Goal: Information Seeking & Learning: Learn about a topic

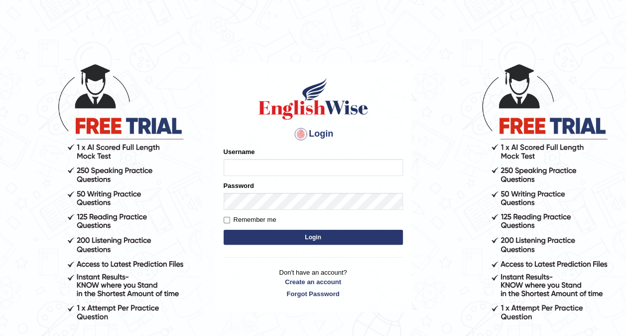
click at [244, 156] on div "Username" at bounding box center [313, 161] width 179 height 29
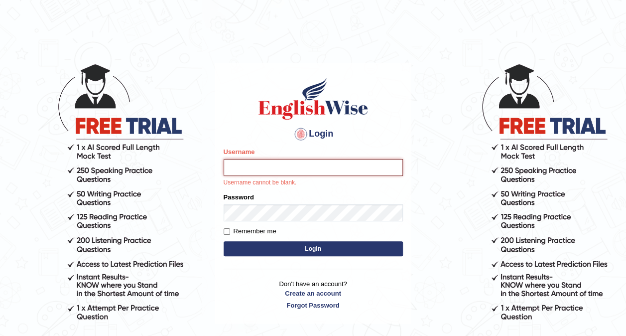
click at [244, 162] on input "Username" at bounding box center [313, 167] width 179 height 17
type input "Mikelbaniya"
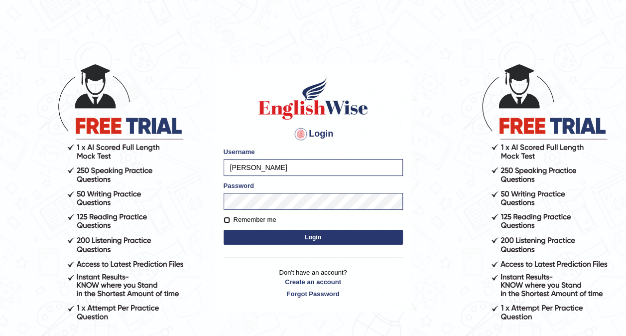
click at [228, 217] on input "Remember me" at bounding box center [227, 220] width 6 height 6
checkbox input "true"
click at [268, 232] on button "Login" at bounding box center [313, 237] width 179 height 15
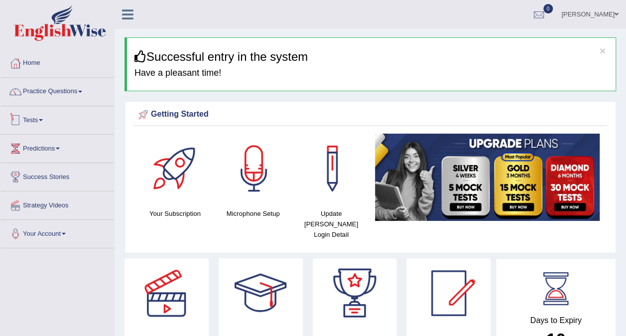
click at [36, 120] on link "Tests" at bounding box center [57, 118] width 114 height 25
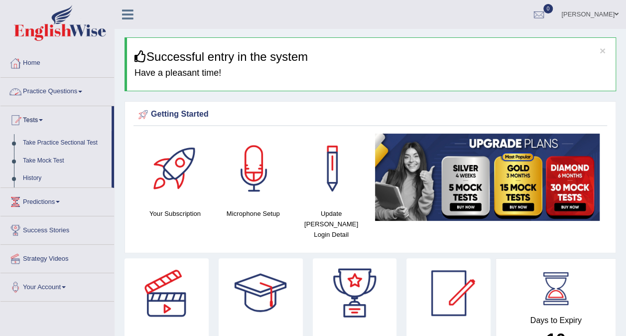
click at [55, 89] on link "Practice Questions" at bounding box center [57, 90] width 114 height 25
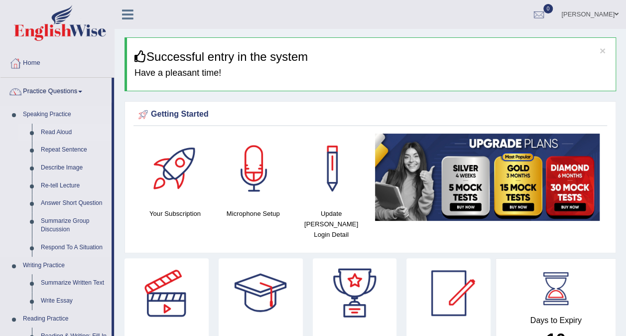
click at [60, 132] on link "Read Aloud" at bounding box center [73, 133] width 75 height 18
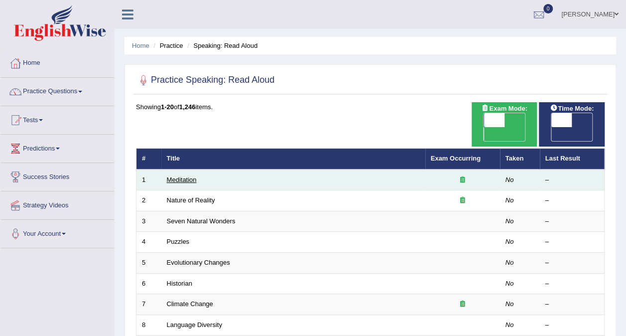
click at [185, 176] on link "Meditation" at bounding box center [182, 179] width 30 height 7
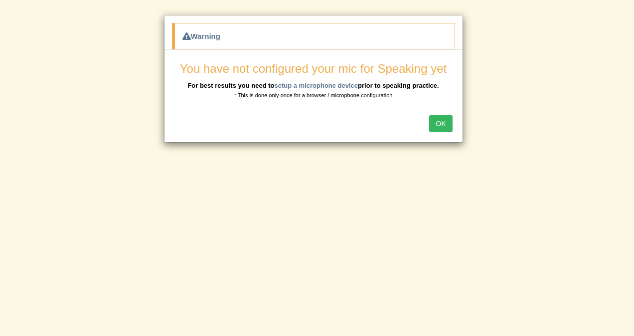
click at [445, 121] on button "OK" at bounding box center [440, 123] width 23 height 17
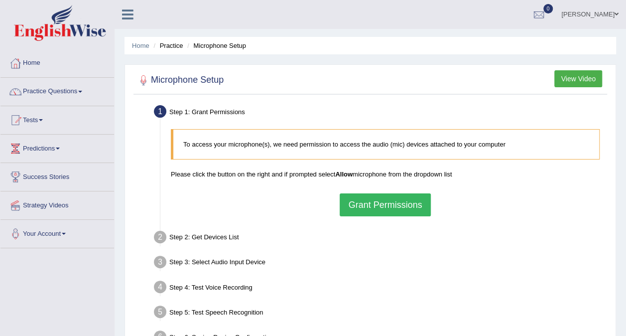
click at [383, 195] on button "Grant Permissions" at bounding box center [385, 204] width 91 height 23
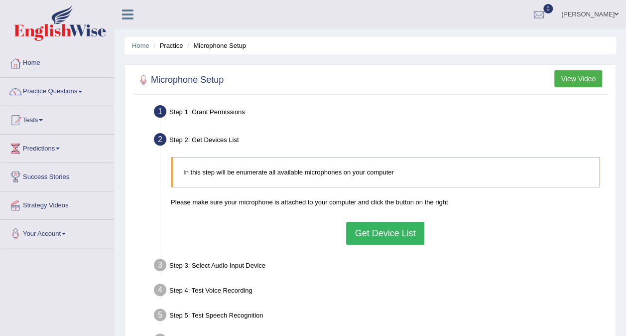
click at [387, 237] on button "Get Device List" at bounding box center [385, 233] width 78 height 23
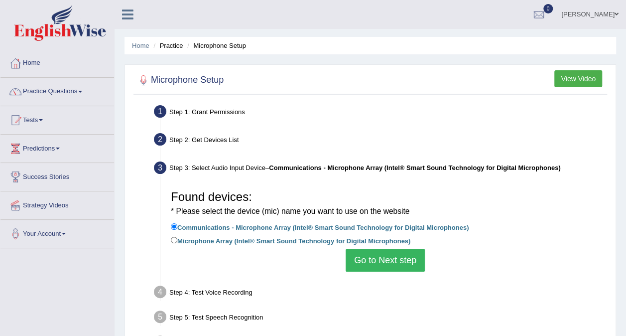
click at [378, 259] on button "Go to Next step" at bounding box center [385, 260] width 79 height 23
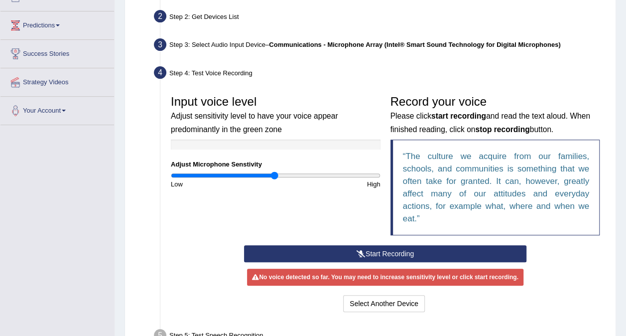
scroll to position [124, 0]
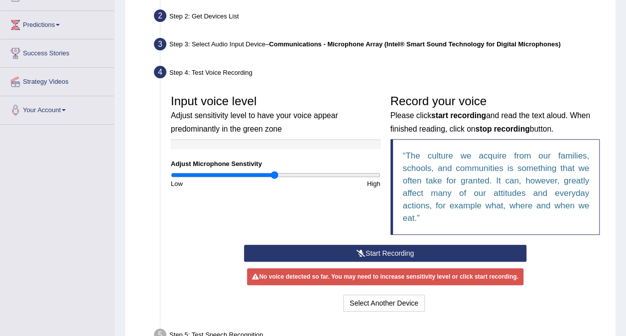
click at [380, 254] on button "Start Recording" at bounding box center [385, 253] width 283 height 17
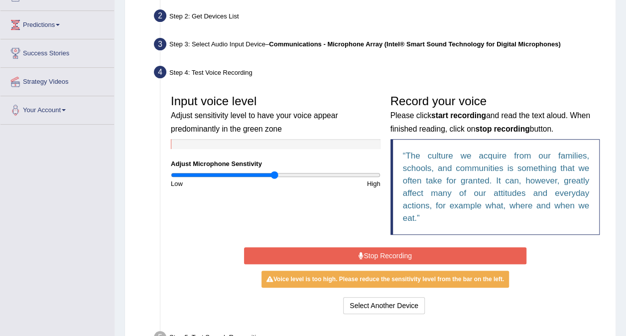
click at [293, 170] on div "Input voice level Adjust sensitivity level to have your voice appear predominan…" at bounding box center [276, 139] width 220 height 99
click at [276, 175] on input "range" at bounding box center [276, 175] width 210 height 8
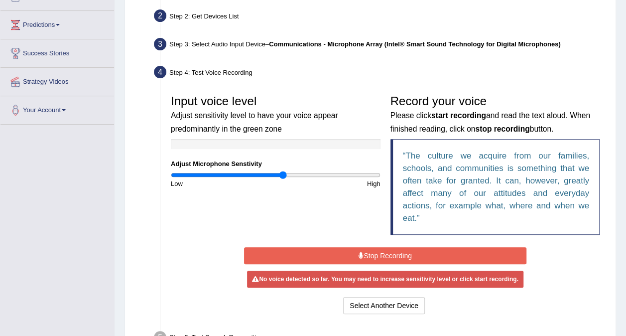
click at [283, 173] on input "range" at bounding box center [276, 175] width 210 height 8
click at [396, 254] on button "Stop Recording" at bounding box center [385, 255] width 283 height 17
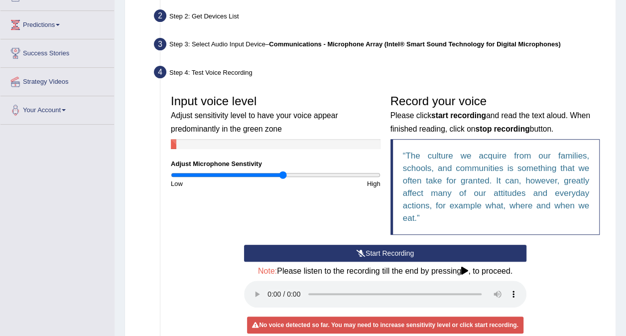
click at [389, 249] on button "Start Recording" at bounding box center [385, 253] width 283 height 17
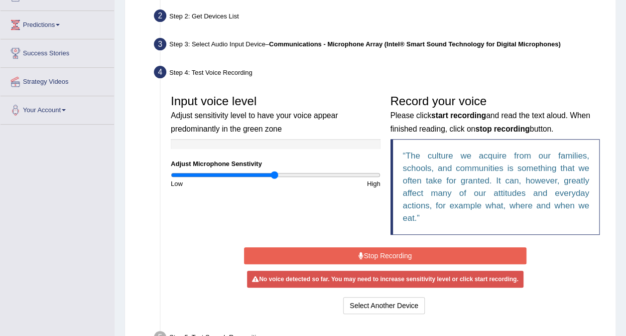
type input "1"
click at [274, 172] on input "range" at bounding box center [276, 175] width 210 height 8
click at [389, 249] on button "Stop Recording" at bounding box center [385, 255] width 283 height 17
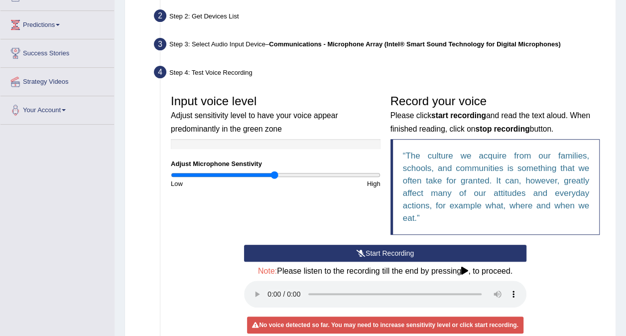
click at [389, 249] on button "Start Recording" at bounding box center [385, 253] width 283 height 17
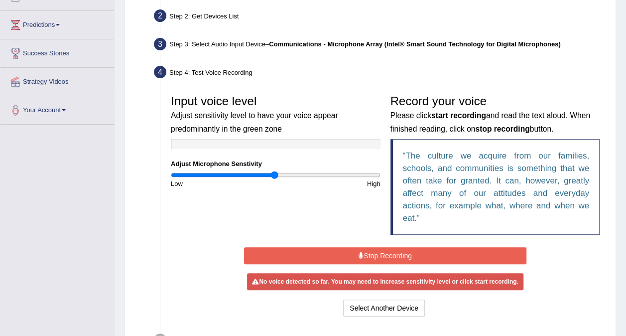
click at [389, 249] on button "Stop Recording" at bounding box center [385, 255] width 283 height 17
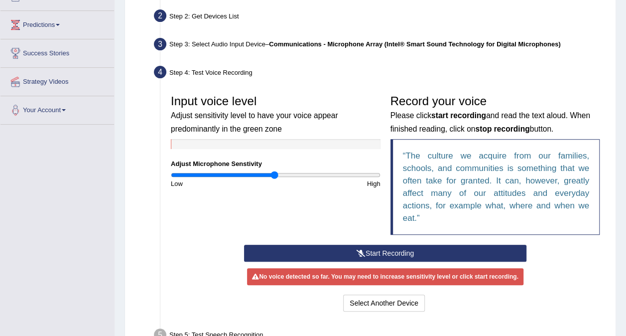
click at [389, 249] on button "Start Recording" at bounding box center [385, 253] width 283 height 17
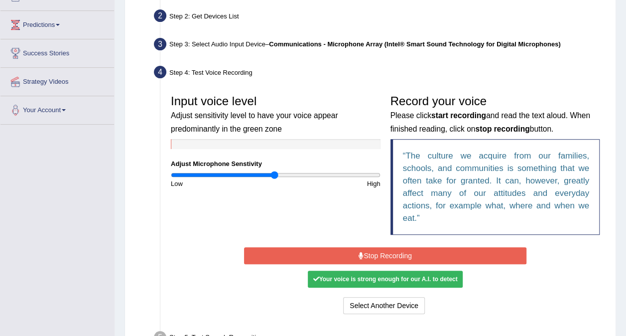
click at [389, 249] on button "Stop Recording" at bounding box center [385, 255] width 283 height 17
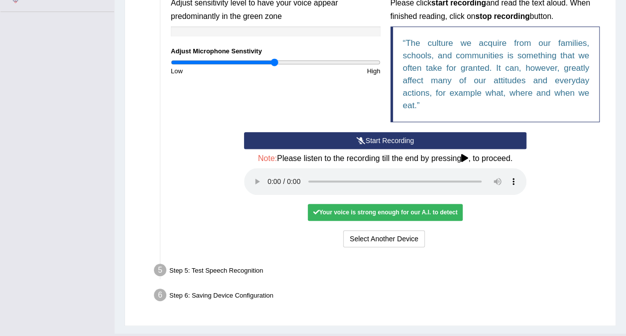
scroll to position [250, 0]
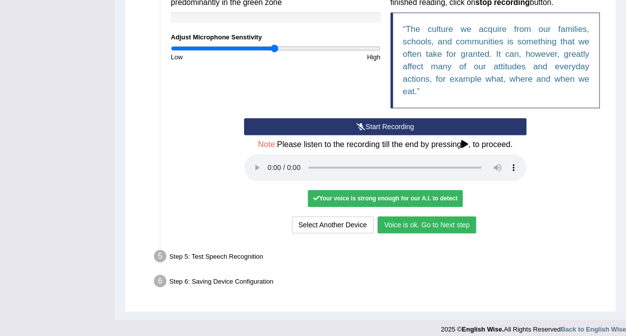
click at [414, 220] on button "Voice is ok. Go to Next step" at bounding box center [427, 224] width 99 height 17
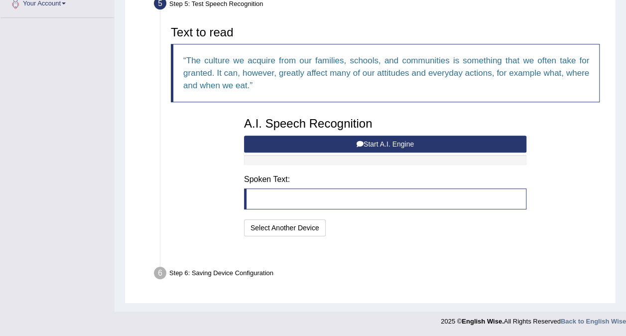
scroll to position [205, 0]
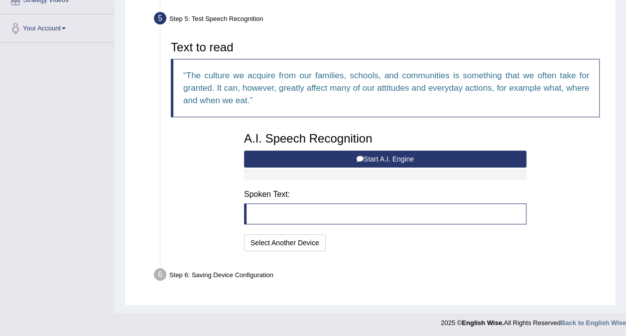
click at [408, 152] on button "Start A.I. Engine" at bounding box center [385, 159] width 283 height 17
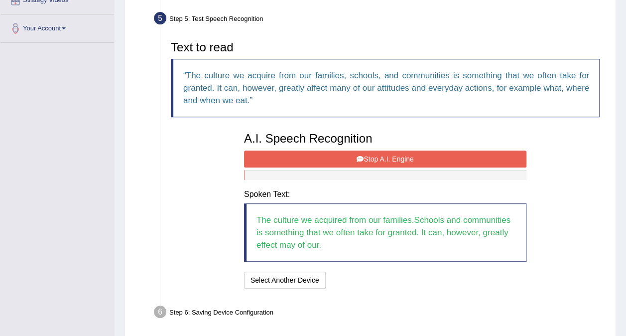
click at [403, 152] on button "Stop A.I. Engine" at bounding box center [385, 159] width 283 height 17
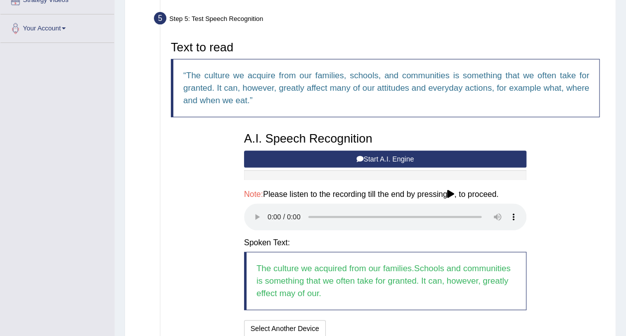
scroll to position [291, 0]
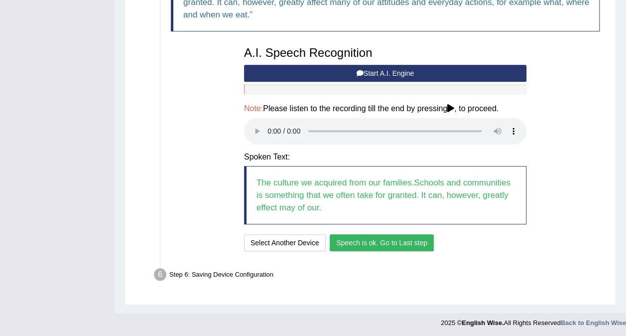
click at [407, 240] on button "Speech is ok. Go to Last step" at bounding box center [382, 242] width 104 height 17
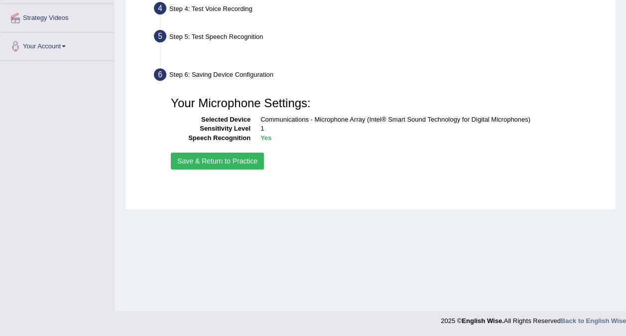
scroll to position [187, 0]
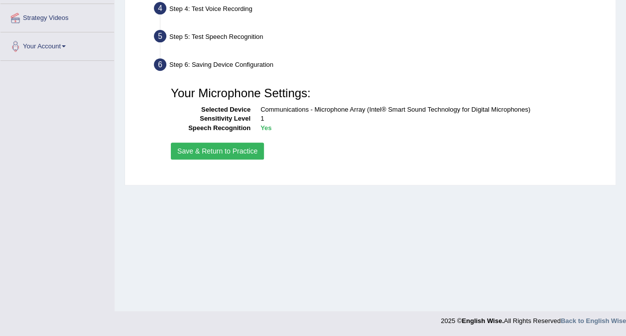
click at [231, 147] on button "Save & Return to Practice" at bounding box center [217, 151] width 93 height 17
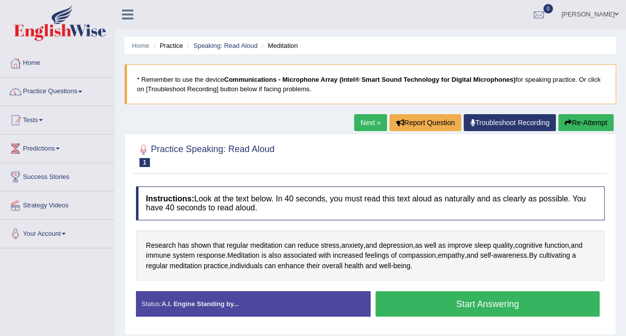
scroll to position [55, 0]
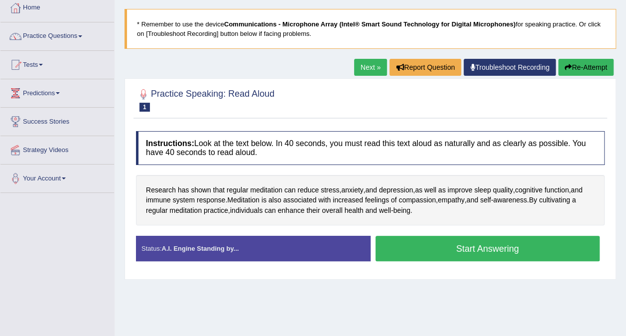
click at [449, 243] on button "Start Answering" at bounding box center [488, 248] width 225 height 25
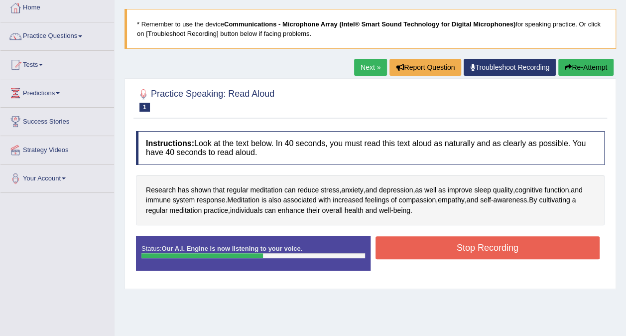
click at [449, 243] on button "Stop Recording" at bounding box center [488, 247] width 225 height 23
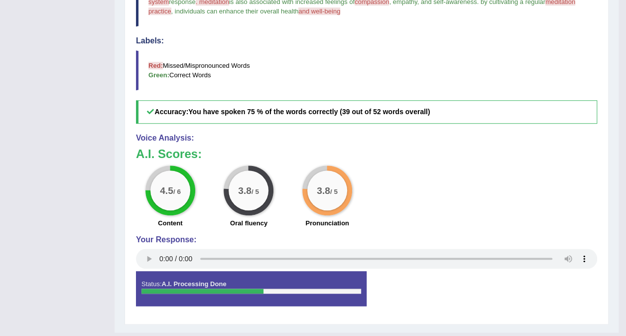
scroll to position [333, 0]
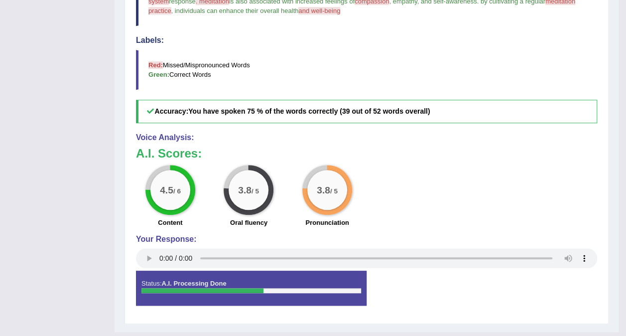
click at [433, 195] on div "4.5 / 6 Content 3.8 / 5 Oral fluency 3.8 / 5 Pronunciation" at bounding box center [366, 197] width 471 height 64
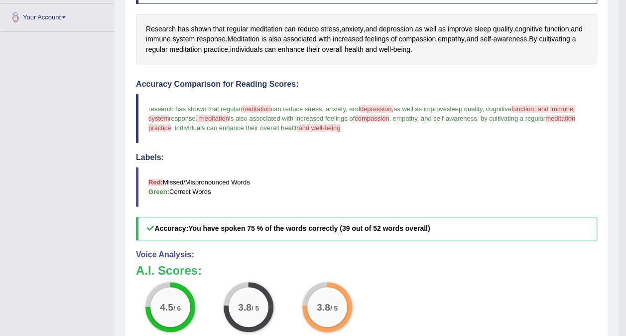
scroll to position [217, 0]
click at [256, 108] on span "meditation" at bounding box center [256, 108] width 30 height 7
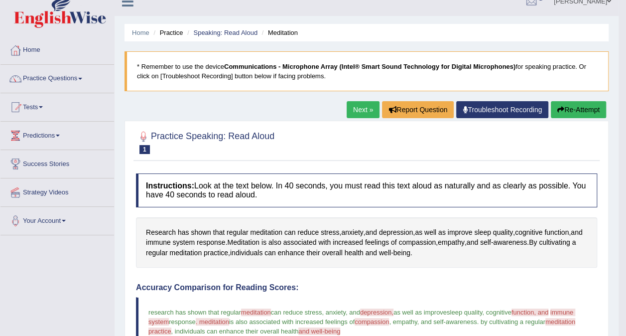
scroll to position [0, 0]
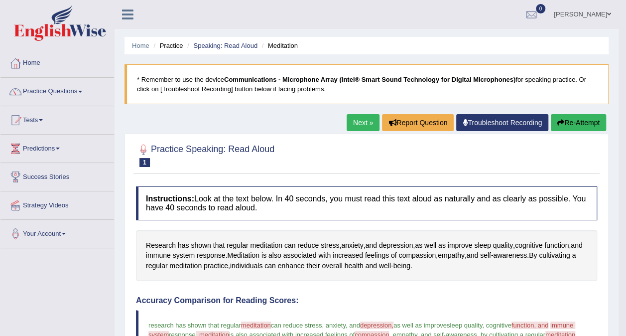
click at [355, 119] on link "Next »" at bounding box center [363, 122] width 33 height 17
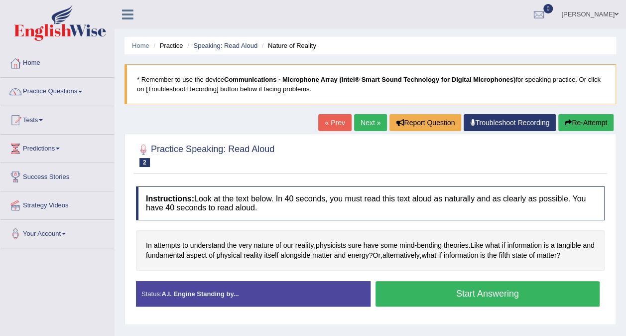
click at [34, 118] on link "Tests" at bounding box center [57, 118] width 114 height 25
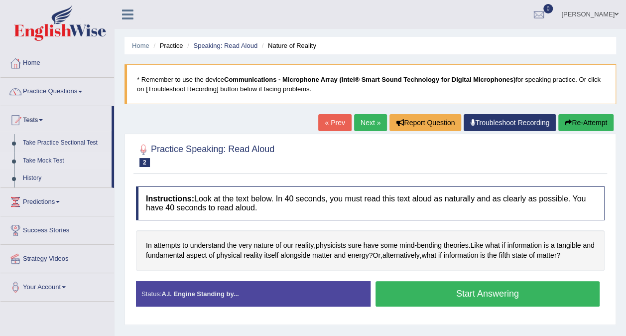
click at [44, 156] on link "Take Mock Test" at bounding box center [64, 161] width 93 height 18
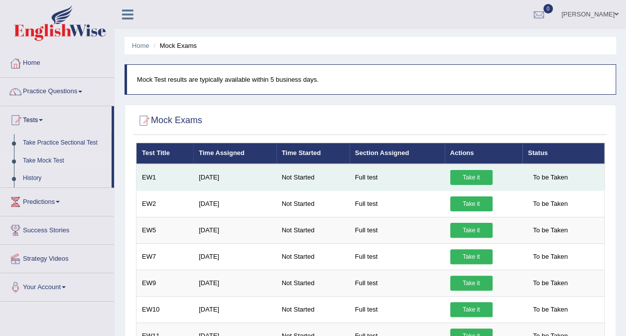
click at [461, 170] on link "Take it" at bounding box center [472, 177] width 42 height 15
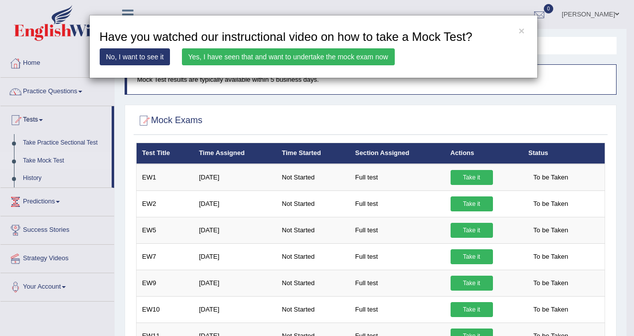
click at [293, 53] on link "Yes, I have seen that and want to undertake the mock exam now" at bounding box center [288, 56] width 213 height 17
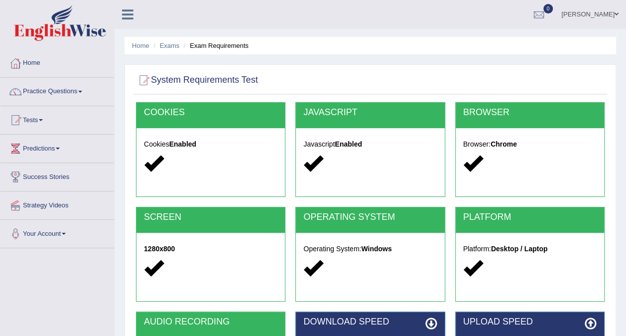
click at [220, 157] on div at bounding box center [211, 163] width 134 height 21
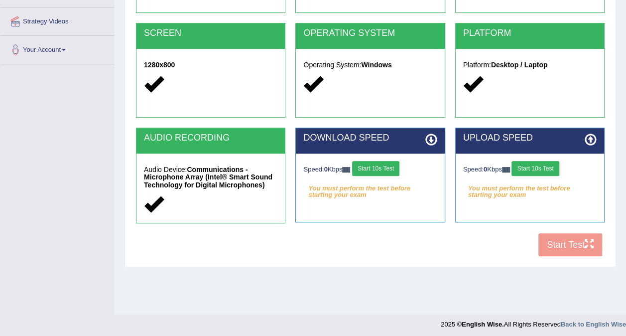
scroll to position [187, 0]
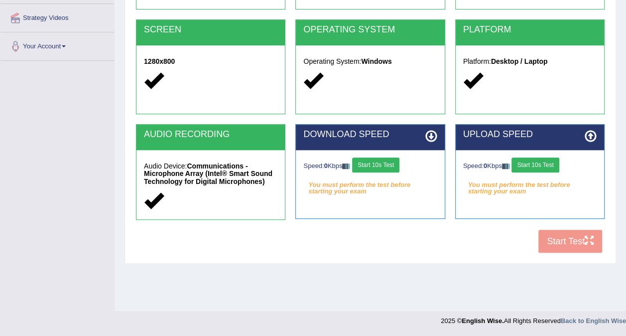
click at [565, 243] on div "COOKIES Cookies Enabled JAVASCRIPT Javascript Enabled BROWSER Browser: Chrome S…" at bounding box center [371, 86] width 474 height 343
click at [383, 167] on button "Start 10s Test" at bounding box center [375, 164] width 47 height 15
click at [594, 134] on icon at bounding box center [591, 136] width 12 height 12
click at [404, 164] on button "Start 10s Test" at bounding box center [386, 164] width 47 height 15
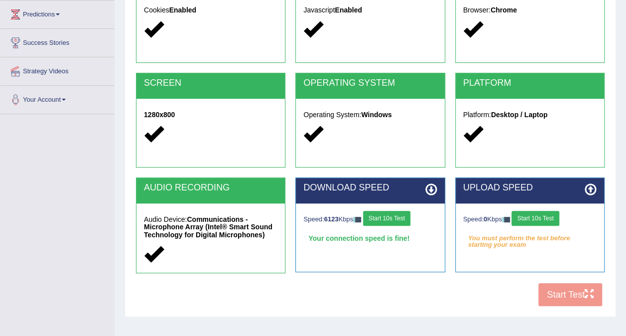
scroll to position [134, 0]
click at [538, 217] on button "Start 10s Test" at bounding box center [535, 218] width 47 height 15
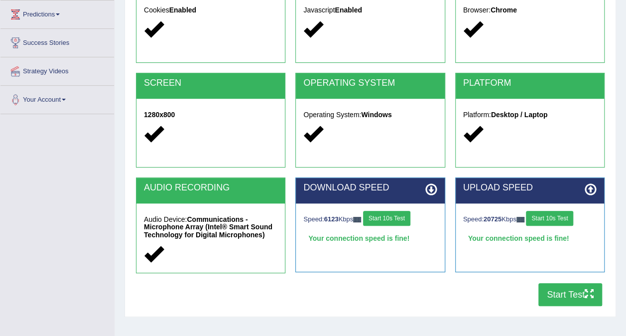
click at [585, 296] on icon "button" at bounding box center [589, 293] width 9 height 9
click at [50, 7] on link "Predictions" at bounding box center [57, 12] width 114 height 25
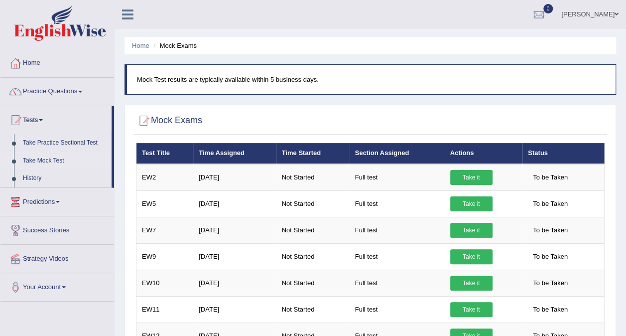
click at [53, 161] on link "Take Mock Test" at bounding box center [64, 161] width 93 height 18
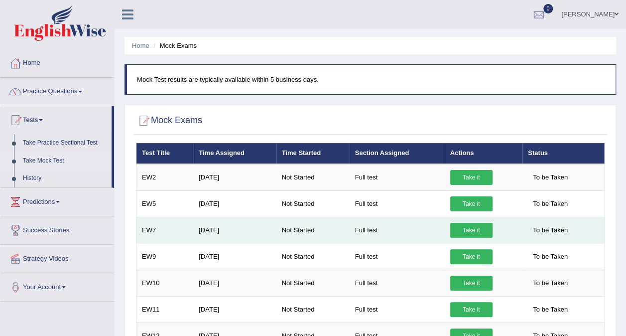
scroll to position [67, 0]
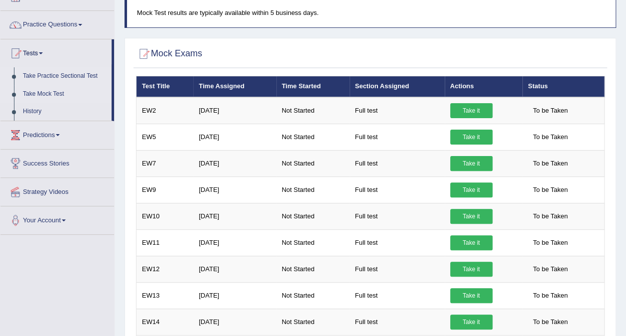
click at [86, 74] on link "Take Practice Sectional Test" at bounding box center [64, 76] width 93 height 18
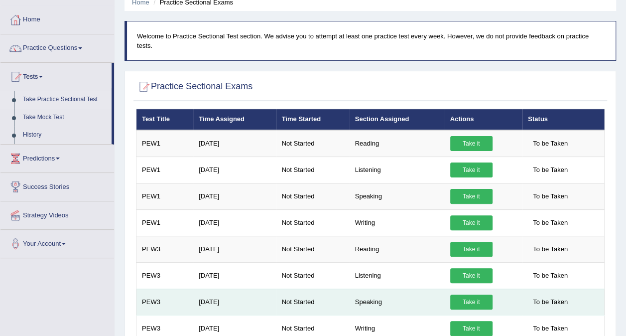
scroll to position [36, 0]
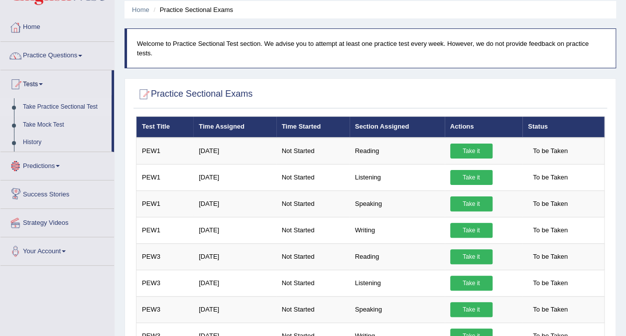
click at [43, 192] on link "Success Stories" at bounding box center [57, 192] width 114 height 25
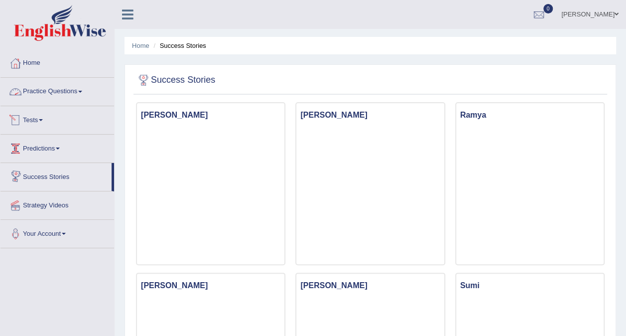
click at [56, 90] on link "Practice Questions" at bounding box center [57, 90] width 114 height 25
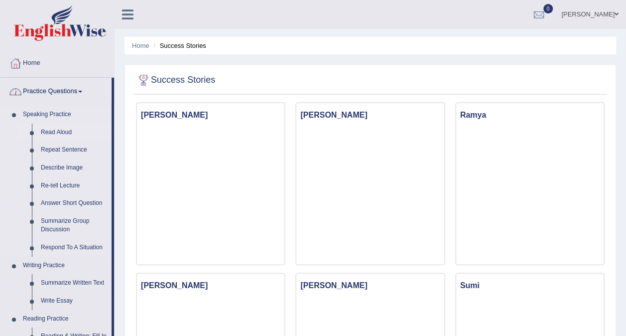
click at [56, 133] on link "Read Aloud" at bounding box center [73, 133] width 75 height 18
